Goal: Task Accomplishment & Management: Manage account settings

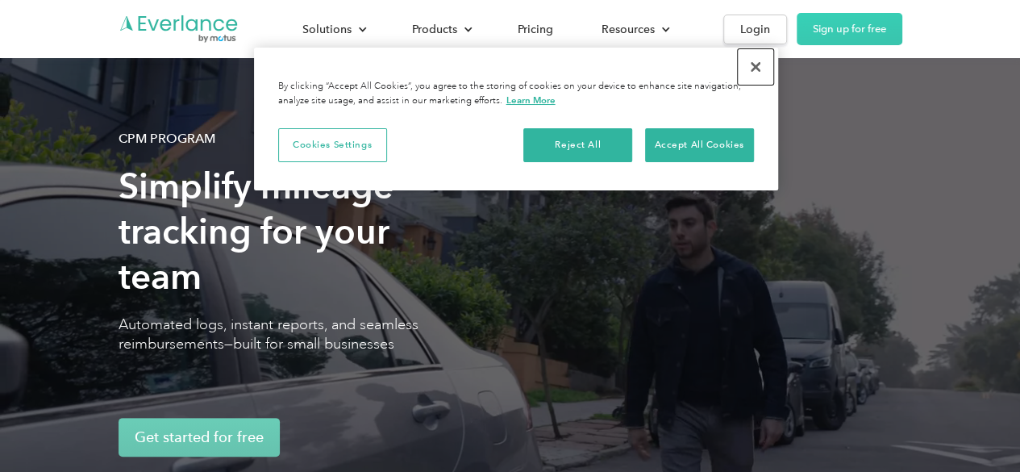
click at [756, 69] on button "Close" at bounding box center [755, 66] width 35 height 35
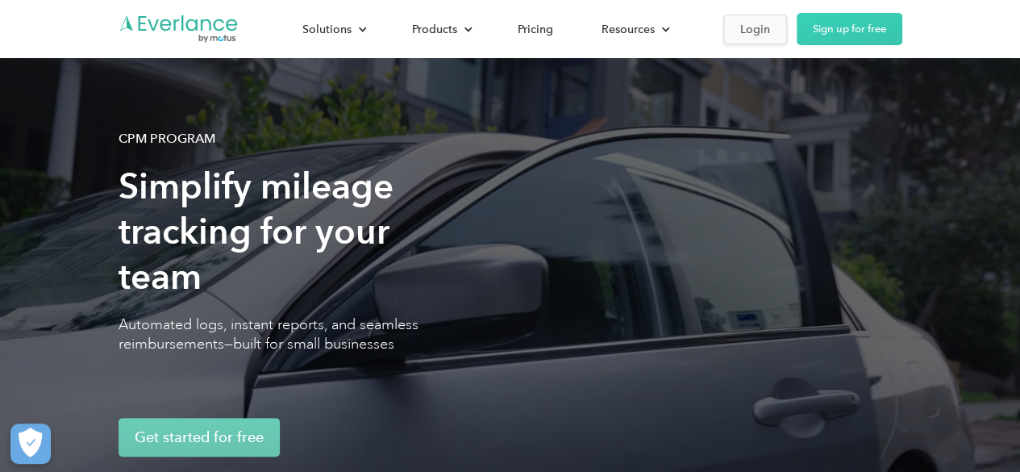
click at [750, 38] on div "Login" at bounding box center [755, 29] width 30 height 20
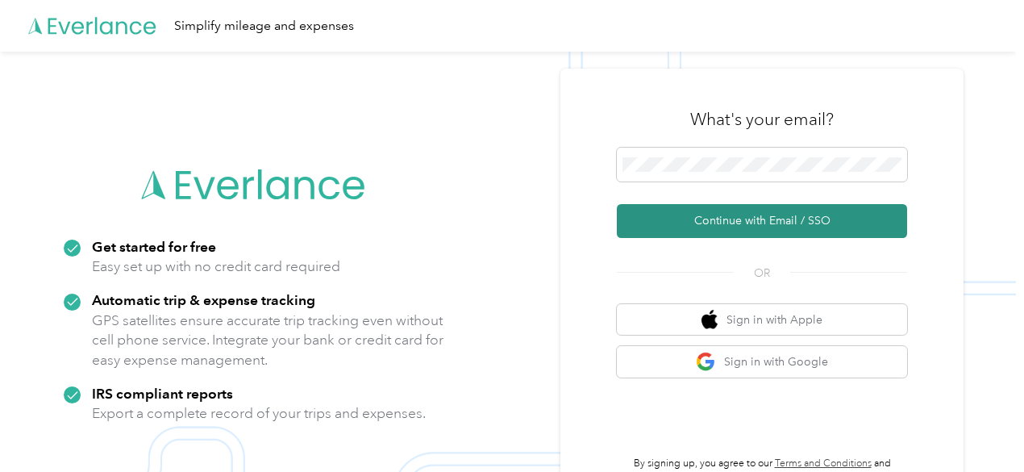
click at [755, 222] on button "Continue with Email / SSO" at bounding box center [762, 221] width 290 height 34
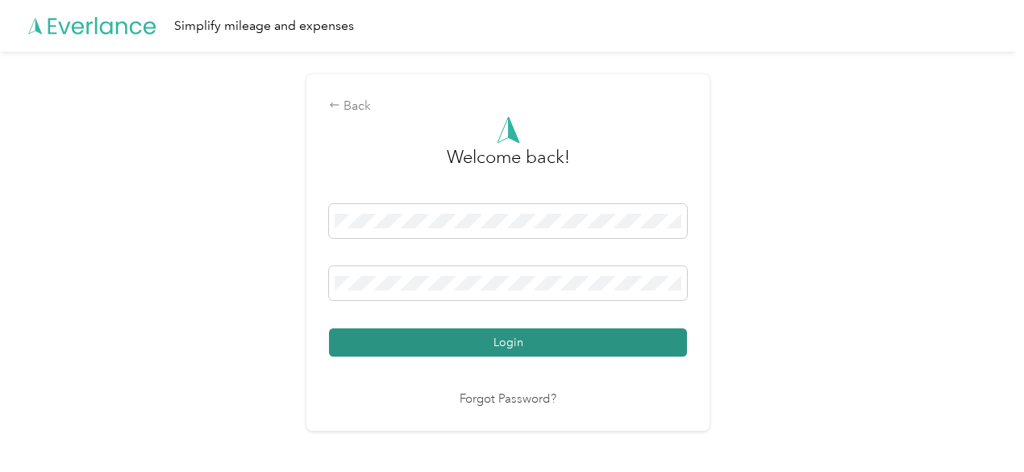
click at [506, 344] on button "Login" at bounding box center [508, 342] width 358 height 28
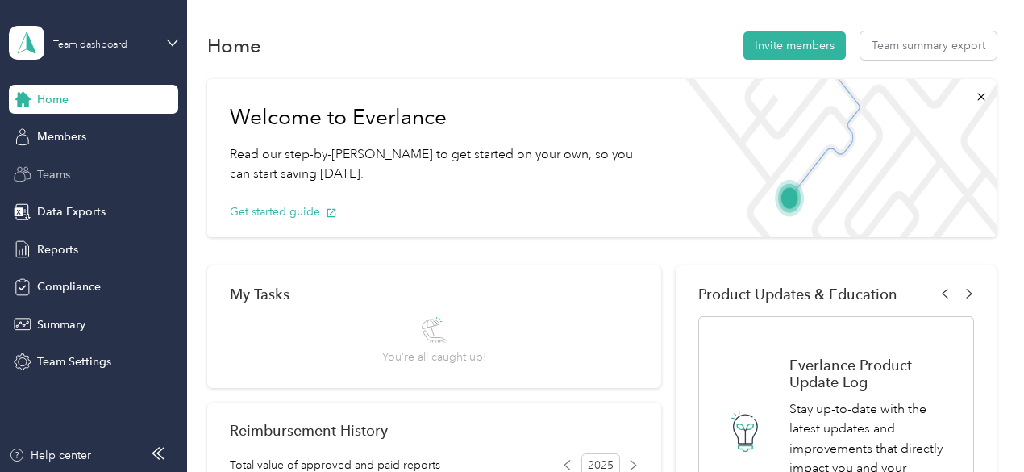
click at [48, 173] on span "Teams" at bounding box center [53, 174] width 33 height 17
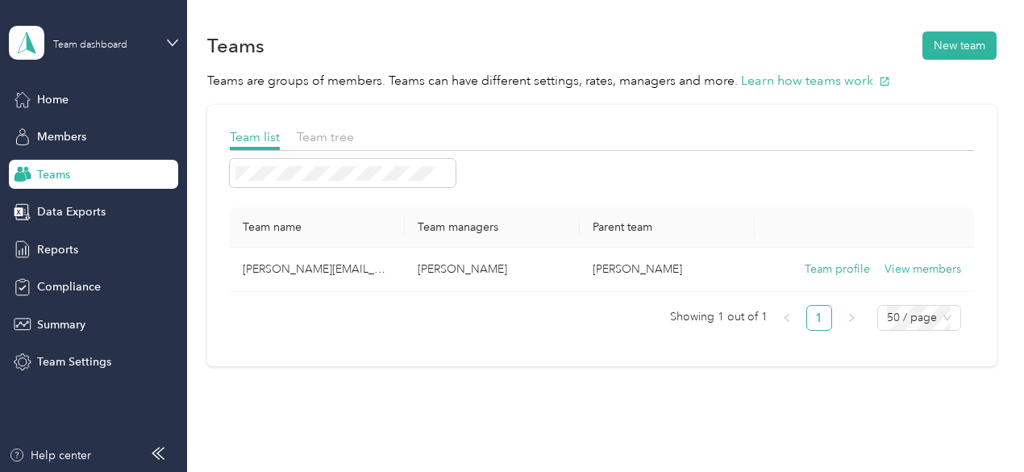
click at [777, 184] on div at bounding box center [602, 173] width 744 height 28
click at [56, 135] on span "Members" at bounding box center [61, 136] width 49 height 17
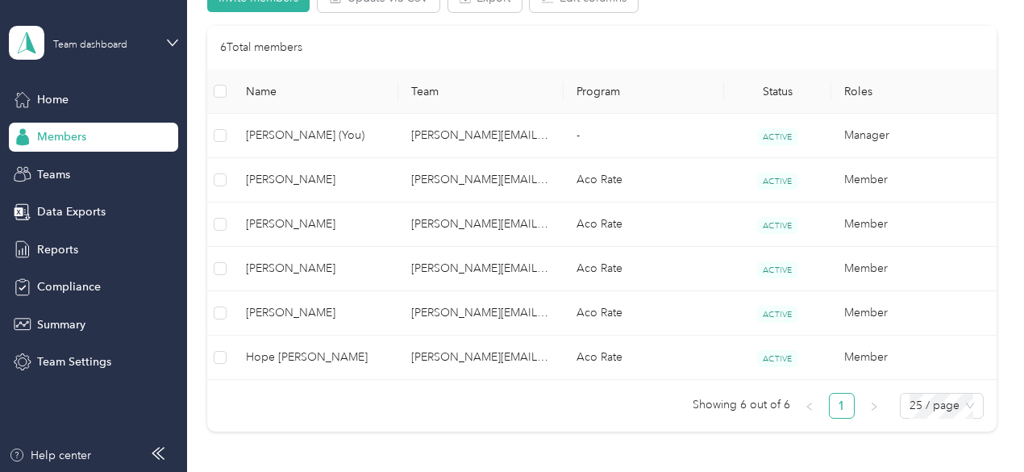
scroll to position [360, 0]
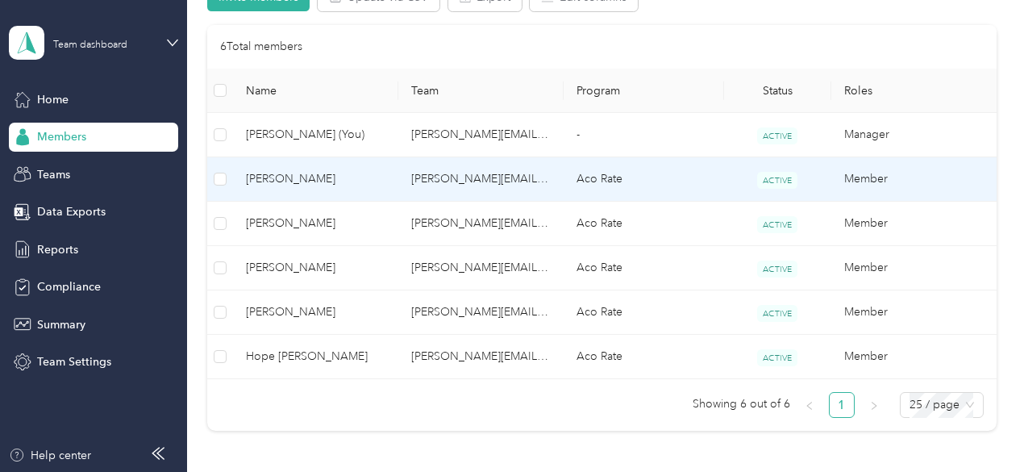
click at [299, 180] on span "Catherine A. Castillo" at bounding box center [316, 179] width 140 height 18
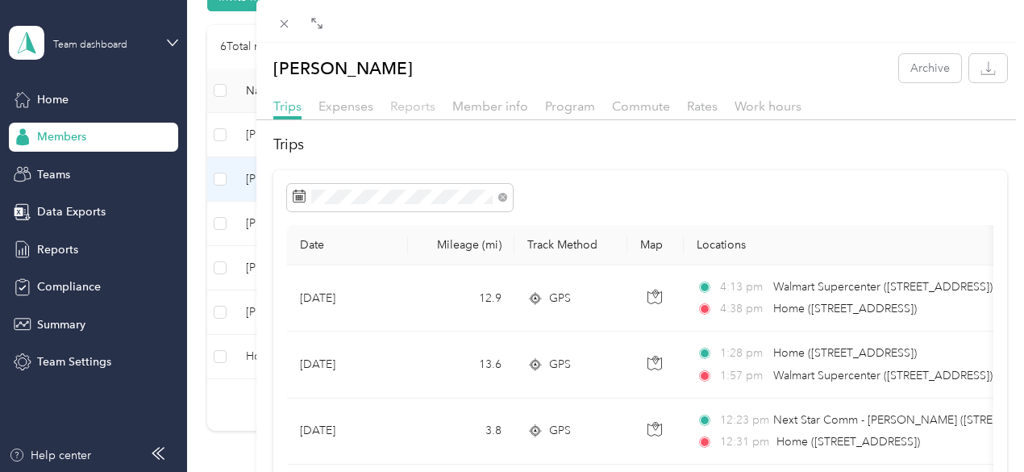
click at [435, 109] on span "Reports" at bounding box center [412, 105] width 45 height 15
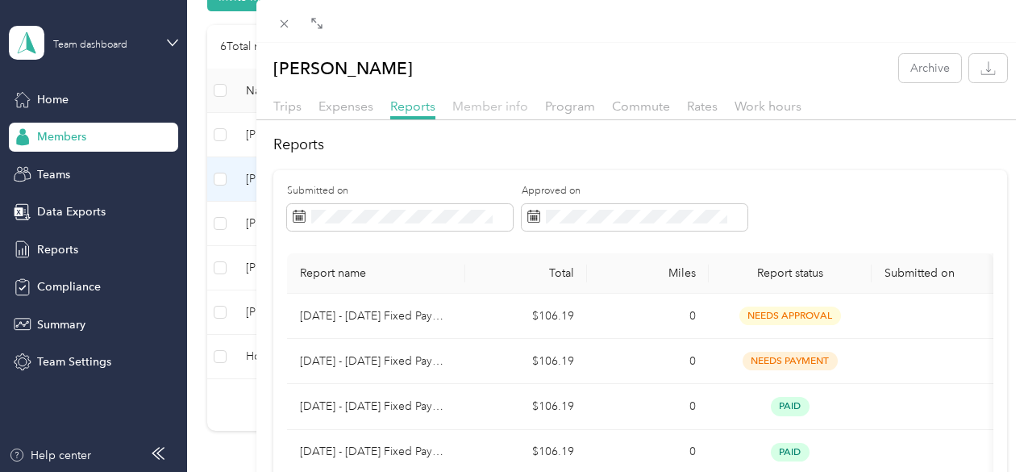
click at [528, 106] on span "Member info" at bounding box center [490, 105] width 76 height 15
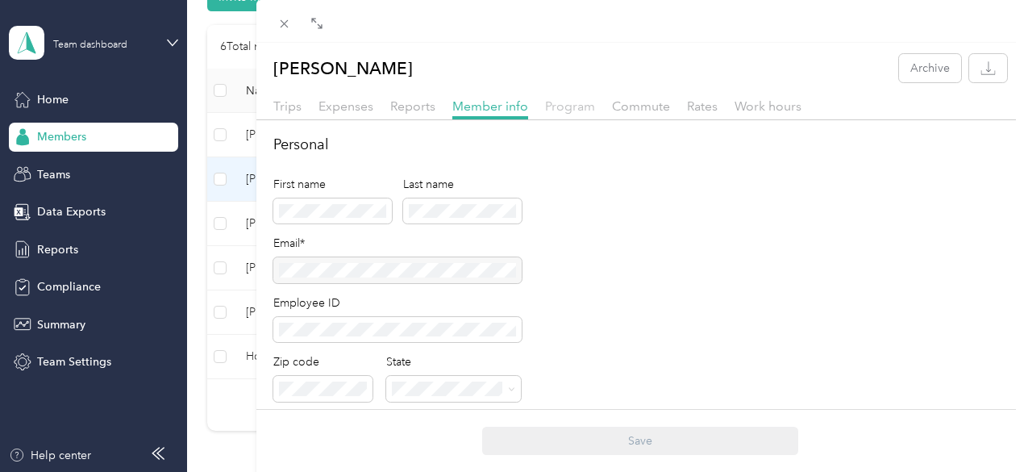
click at [595, 107] on span "Program" at bounding box center [570, 105] width 50 height 15
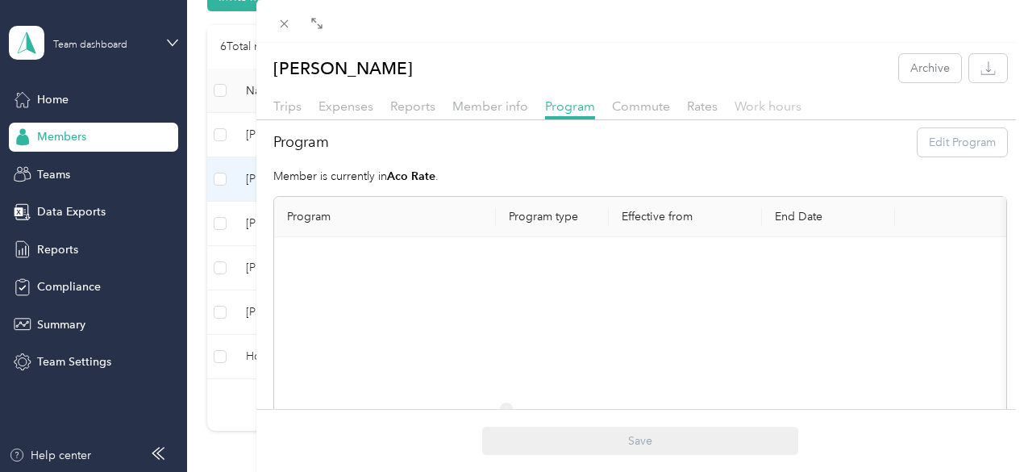
click at [802, 106] on span "Work hours" at bounding box center [768, 105] width 67 height 15
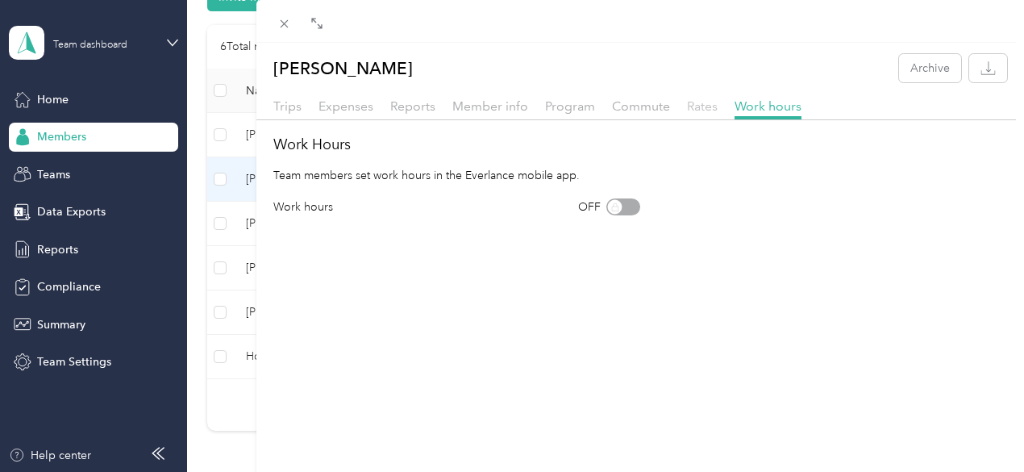
click at [718, 108] on span "Rates" at bounding box center [702, 105] width 31 height 15
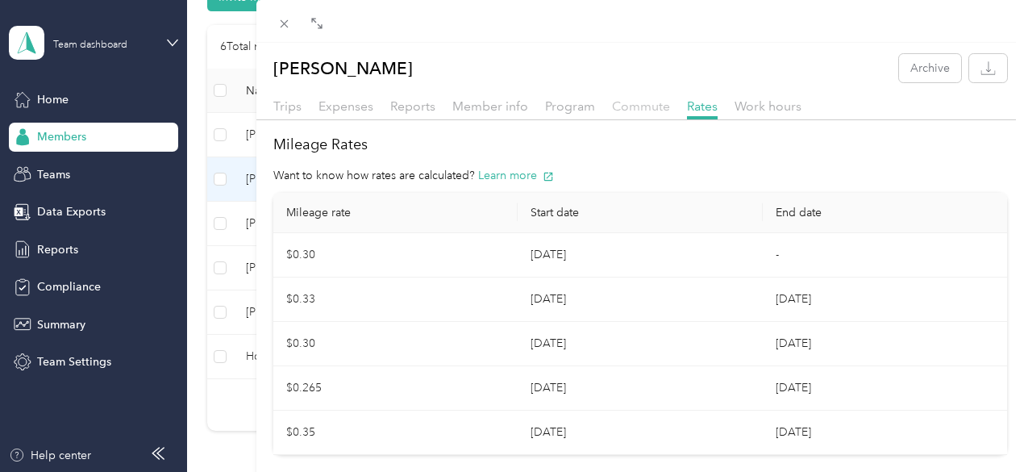
click at [670, 107] on span "Commute" at bounding box center [641, 105] width 58 height 15
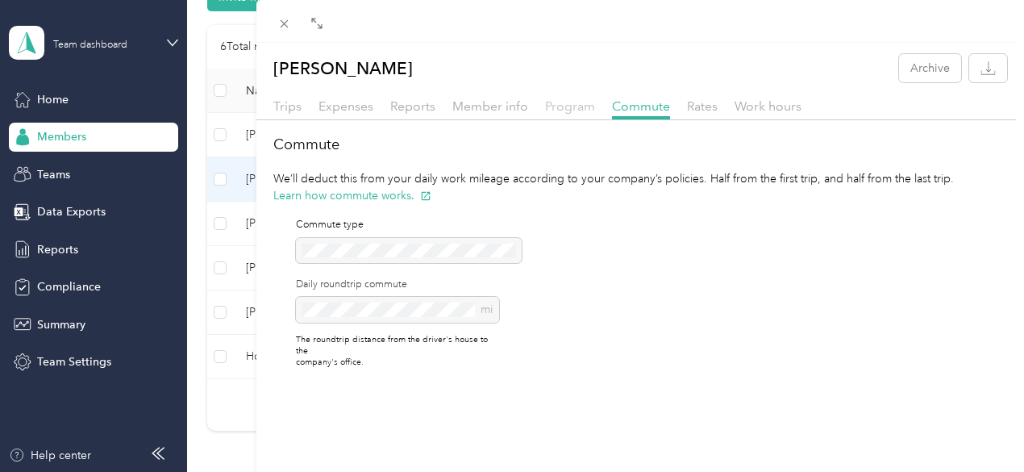
click at [595, 106] on span "Program" at bounding box center [570, 105] width 50 height 15
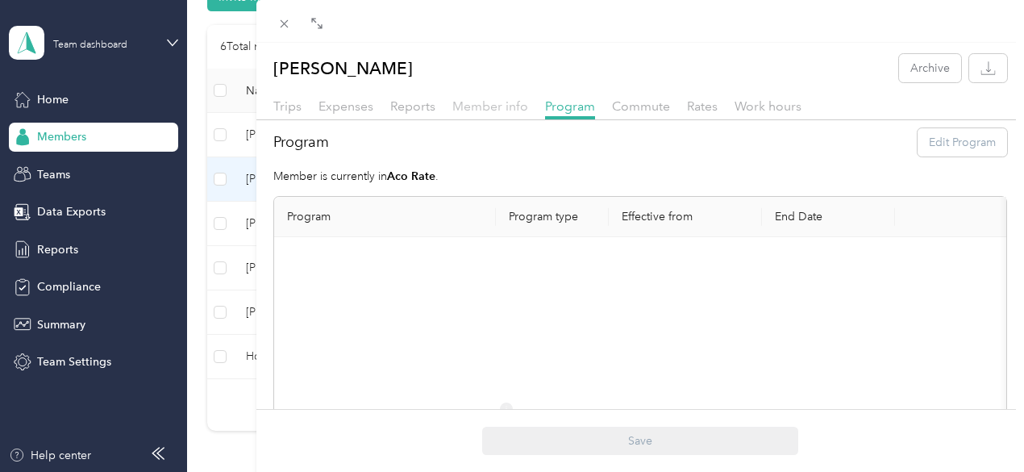
click at [528, 107] on span "Member info" at bounding box center [490, 105] width 76 height 15
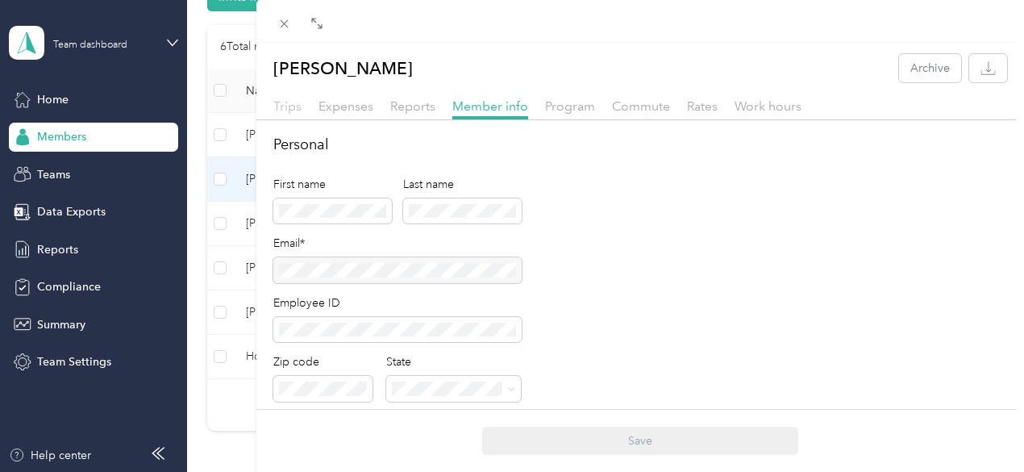
click at [302, 106] on span "Trips" at bounding box center [287, 105] width 28 height 15
